Goal: Task Accomplishment & Management: Use online tool/utility

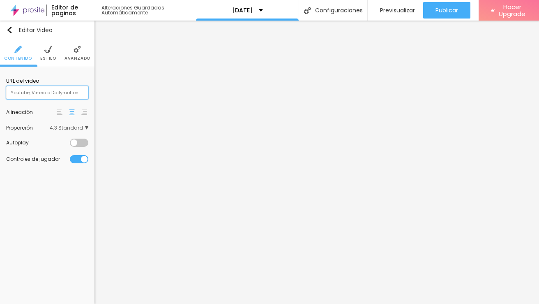
click at [72, 94] on input "text" at bounding box center [47, 92] width 82 height 13
click at [40, 94] on input "text" at bounding box center [47, 92] width 82 height 13
paste input "[URL][DOMAIN_NAME]"
type input "[URL][DOMAIN_NAME]"
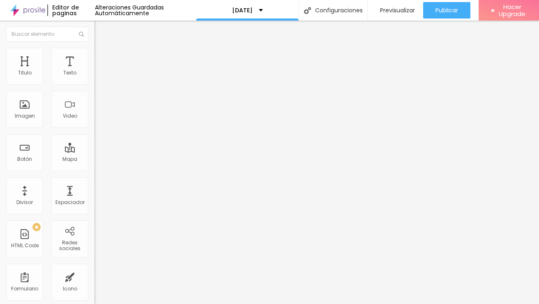
click at [95, 77] on input "[URL][DOMAIN_NAME]" at bounding box center [144, 73] width 99 height 8
click at [95, 111] on img at bounding box center [98, 109] width 6 height 6
click at [95, 77] on input "[URL][DOMAIN_NAME]" at bounding box center [144, 73] width 99 height 8
click at [95, 155] on div at bounding box center [142, 155] width 95 height 0
drag, startPoint x: 84, startPoint y: 95, endPoint x: 0, endPoint y: 96, distance: 83.8
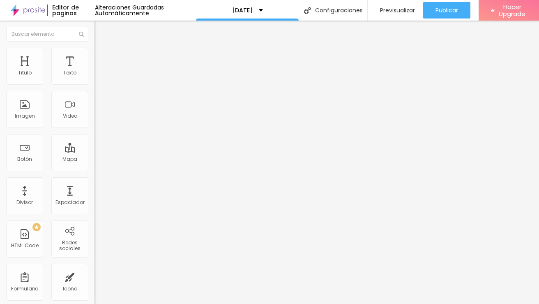
click at [95, 96] on div "URL del video [URL][DOMAIN_NAME] Alineación Proporción 4:3 Standard Ultrawide 2…" at bounding box center [142, 111] width 95 height 95
type input "?share=copy"
drag, startPoint x: 61, startPoint y: 93, endPoint x: 0, endPoint y: 89, distance: 61.4
click at [95, 91] on div "URL del video ?share=copy Alineación Proporción 4:3 Standard Ultrawide 21:9 Wid…" at bounding box center [142, 111] width 95 height 95
click at [95, 77] on input "text" at bounding box center [144, 73] width 99 height 8
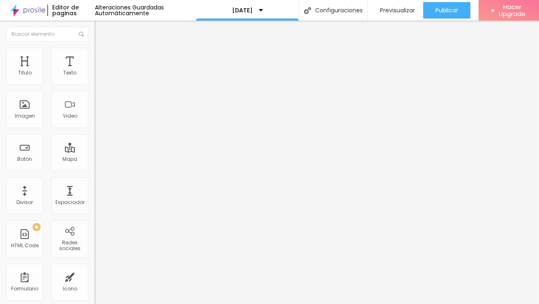
paste input "[URL][DOMAIN_NAME]"
type input "[URL][DOMAIN_NAME]"
click at [95, 53] on li "Estilo" at bounding box center [142, 52] width 95 height 8
click at [101, 28] on div "Editar Video" at bounding box center [124, 30] width 46 height 7
drag, startPoint x: 84, startPoint y: 93, endPoint x: 0, endPoint y: 93, distance: 83.8
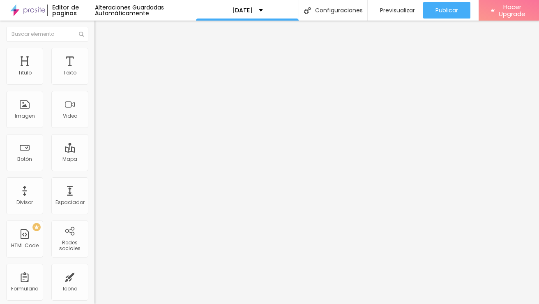
click at [95, 93] on div "URL del video [URL][DOMAIN_NAME] Alineación Proporción 4:3 Standard Ultrawide 2…" at bounding box center [142, 111] width 95 height 95
drag, startPoint x: 51, startPoint y: 95, endPoint x: 0, endPoint y: 93, distance: 51.4
click at [95, 93] on div "URL del video ?share=copy Alineación Proporción 4:3 Standard Ultrawide 21:9 Wid…" at bounding box center [142, 111] width 95 height 95
click at [95, 77] on input "]" at bounding box center [144, 73] width 99 height 8
paste input "[URL][DOMAIN_NAME]"
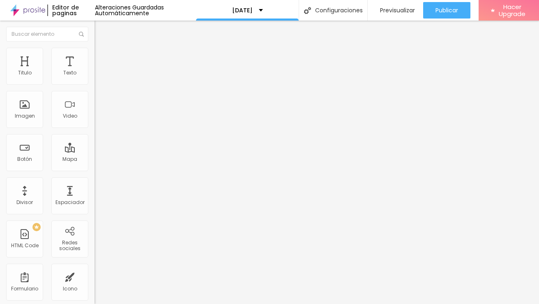
type input "][URL][DOMAIN_NAME]"
click at [95, 106] on div at bounding box center [142, 102] width 95 height 7
type input "16"
type input "15"
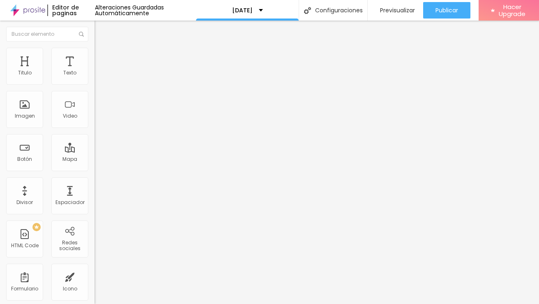
type input "15"
type input "14"
type input "13"
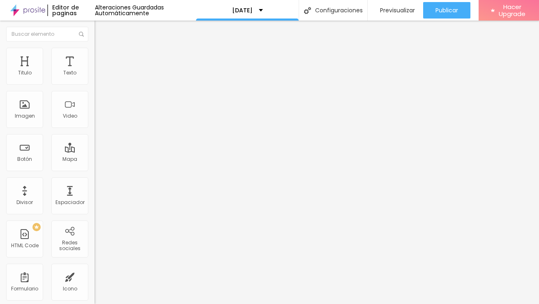
type input "12"
type input "11"
type input "10"
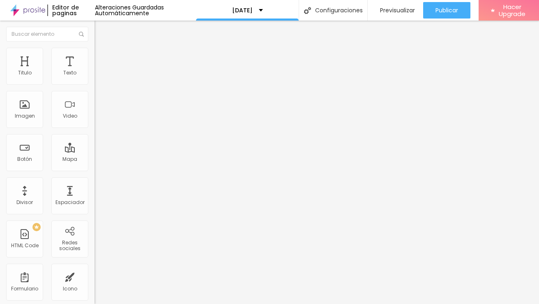
type input "10"
type input "9"
drag, startPoint x: 38, startPoint y: 80, endPoint x: 21, endPoint y: 81, distance: 16.9
click at [95, 151] on input "range" at bounding box center [121, 154] width 53 height 7
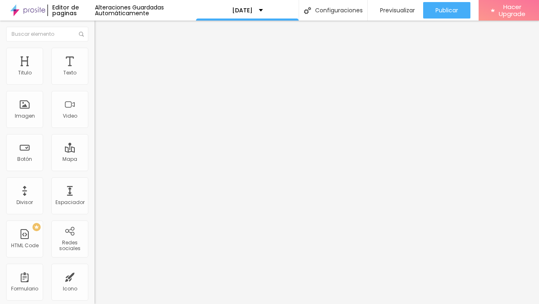
click at [95, 77] on div "9 Tamaño [PERSON_NAME]" at bounding box center [142, 114] width 95 height 116
type input "23"
click at [95, 151] on input "range" at bounding box center [121, 154] width 53 height 7
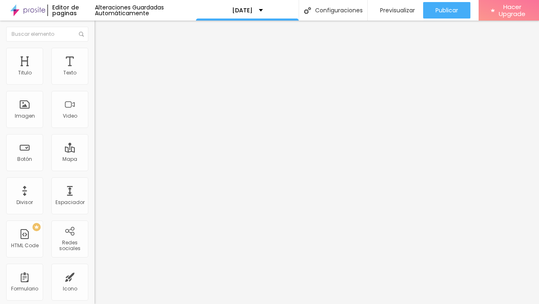
click at [101, 28] on div "Editar Texto" at bounding box center [124, 30] width 47 height 7
click at [102, 56] on span "Estilo" at bounding box center [108, 53] width 13 height 7
type input "95"
type input "88"
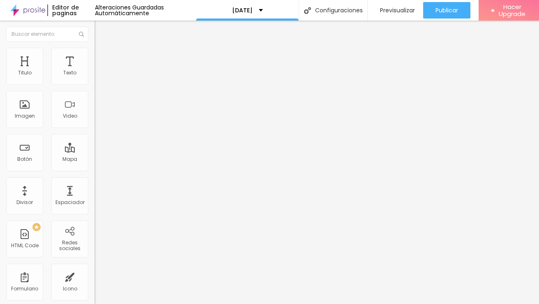
type input "88"
type input "82"
type input "80"
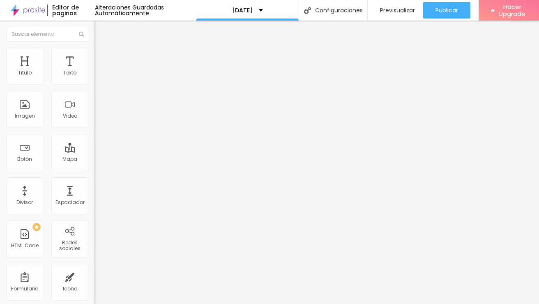
type input "79"
type input "78"
type input "77"
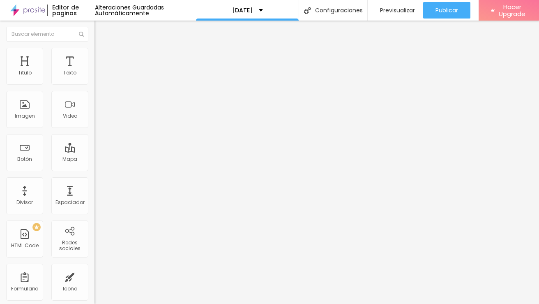
type input "77"
type input "76"
type input "74"
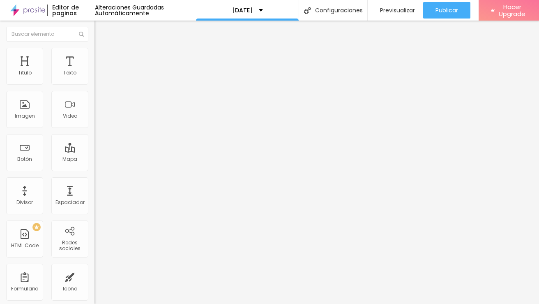
type input "73"
type input "70"
drag, startPoint x: 85, startPoint y: 90, endPoint x: 53, endPoint y: 92, distance: 32.1
type input "70"
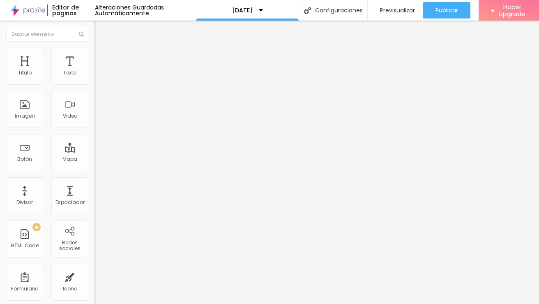
click at [95, 84] on input "range" at bounding box center [121, 81] width 53 height 7
click at [102, 48] on span "Contenido" at bounding box center [115, 45] width 27 height 7
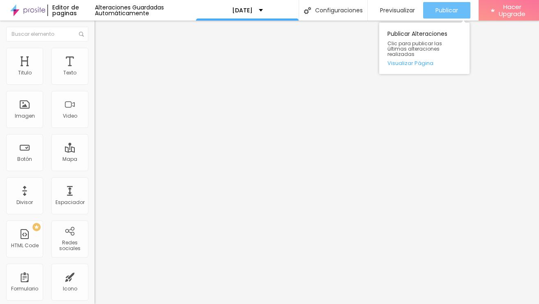
click at [455, 8] on span "Publicar" at bounding box center [447, 10] width 23 height 7
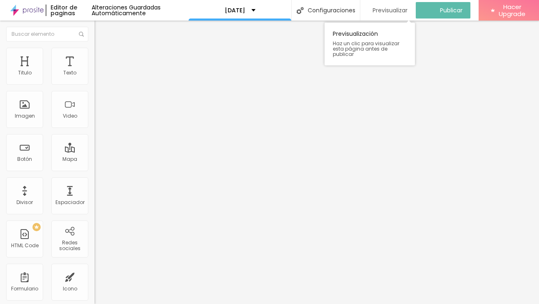
click at [383, 10] on span "Previsualizar" at bounding box center [390, 10] width 35 height 7
